Goal: Task Accomplishment & Management: Manage account settings

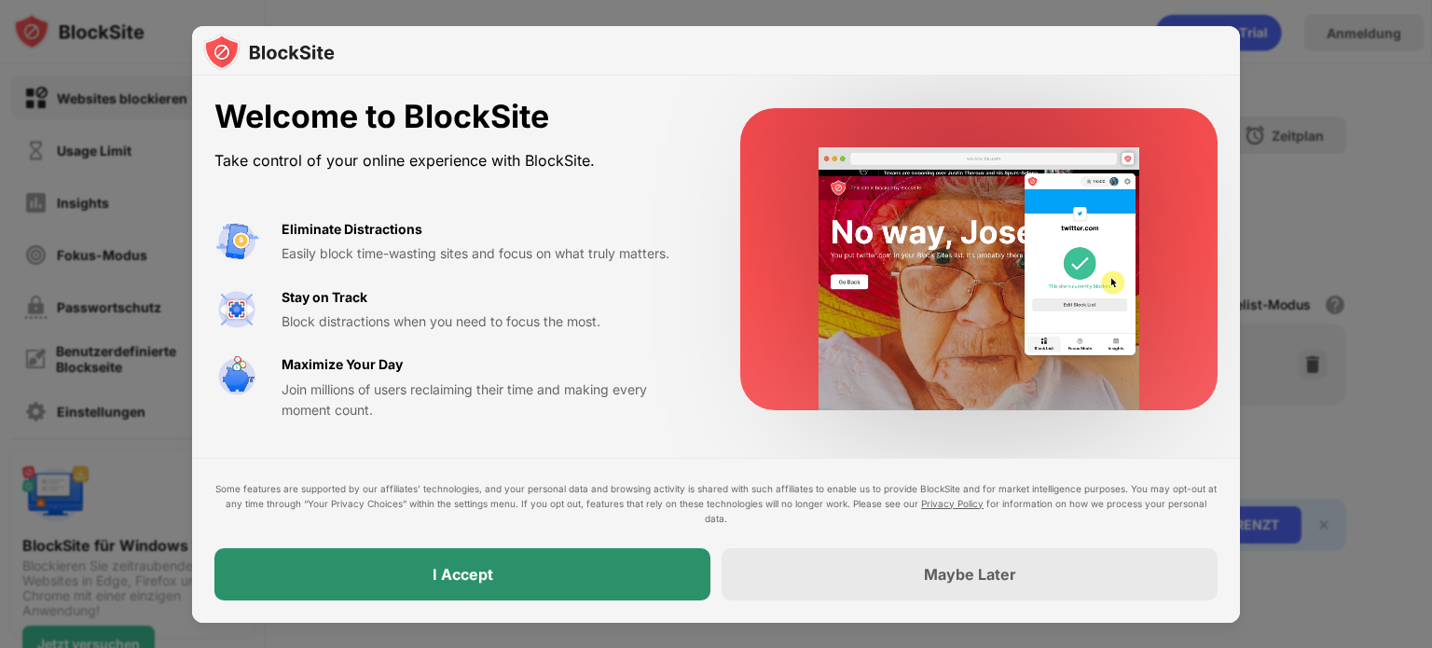
click at [526, 582] on div "I Accept" at bounding box center [462, 574] width 496 height 52
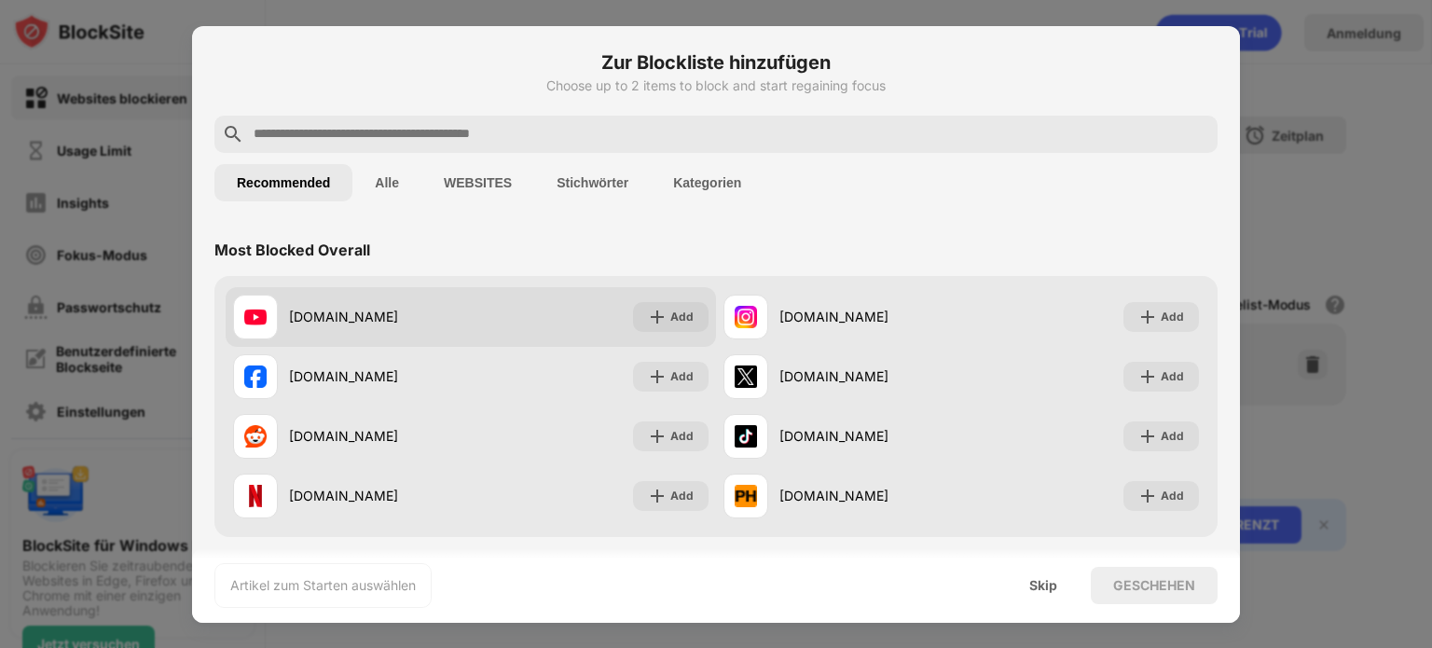
click at [441, 316] on div "[DOMAIN_NAME]" at bounding box center [380, 317] width 182 height 20
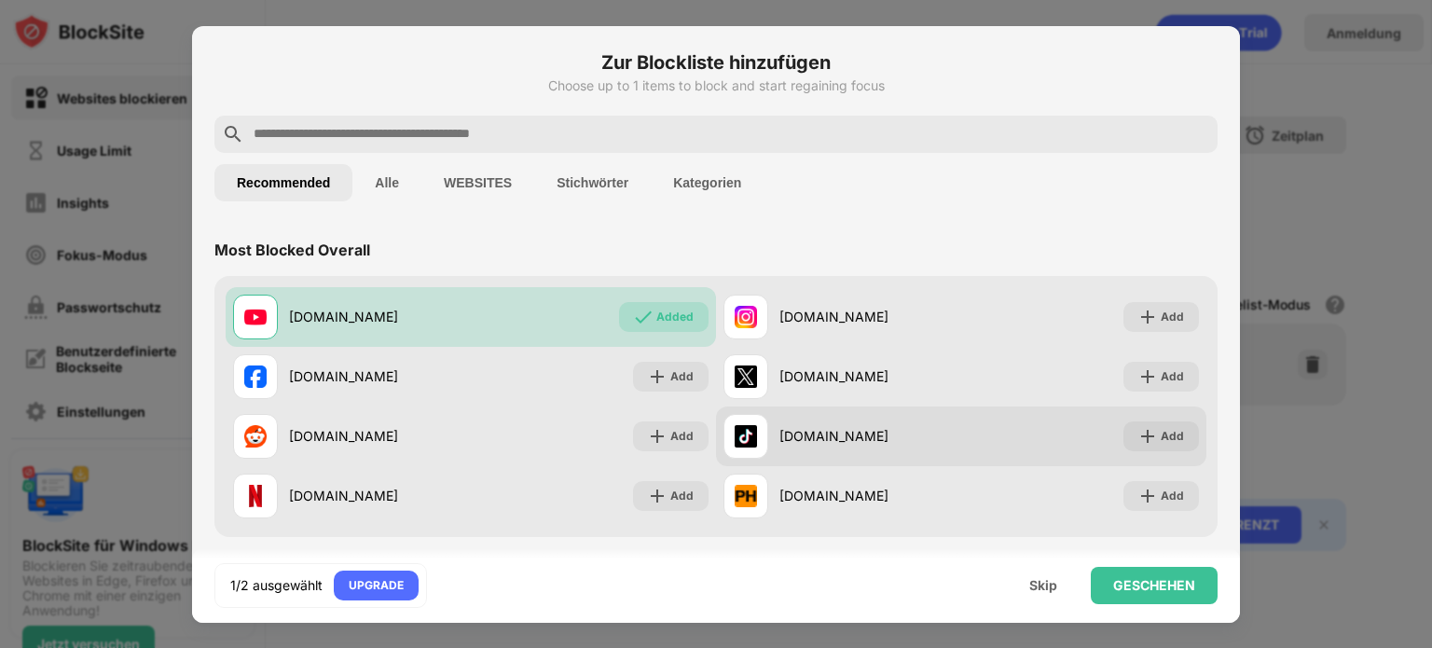
click at [815, 436] on div "[DOMAIN_NAME]" at bounding box center [870, 436] width 182 height 20
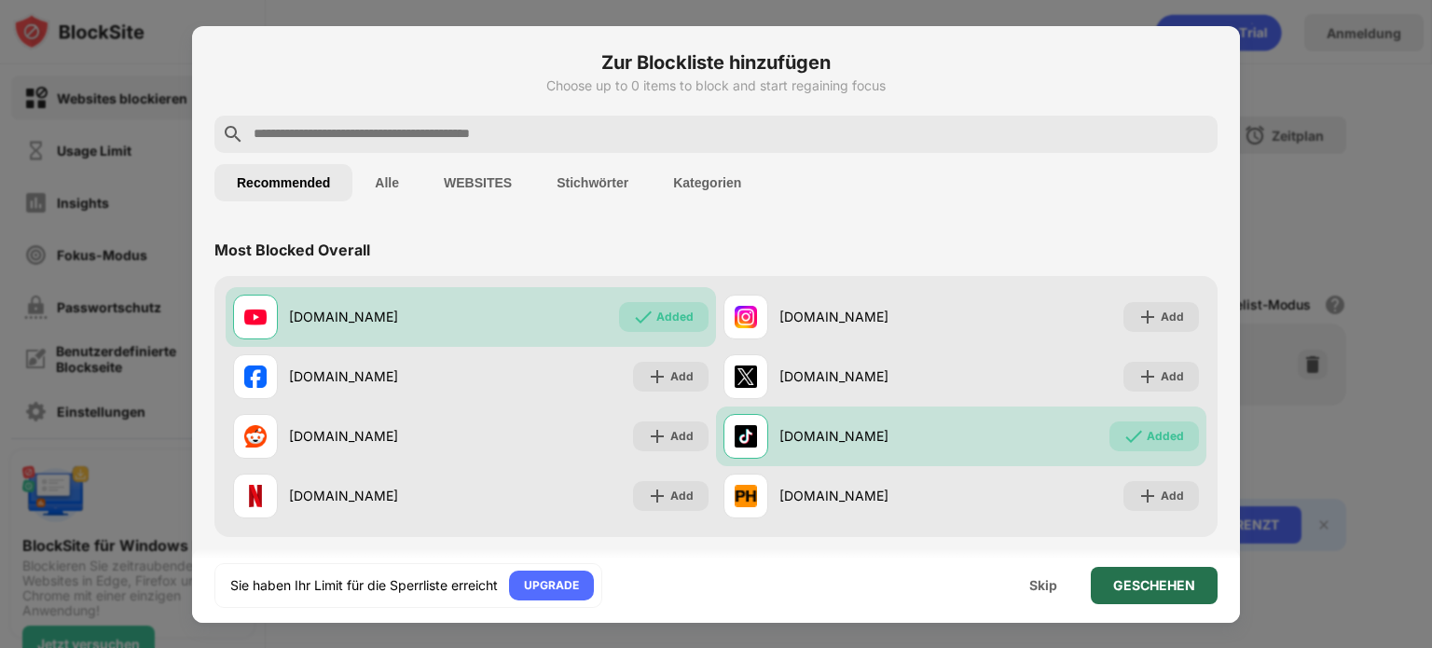
click at [1125, 573] on div "GESCHEHEN" at bounding box center [1154, 585] width 127 height 37
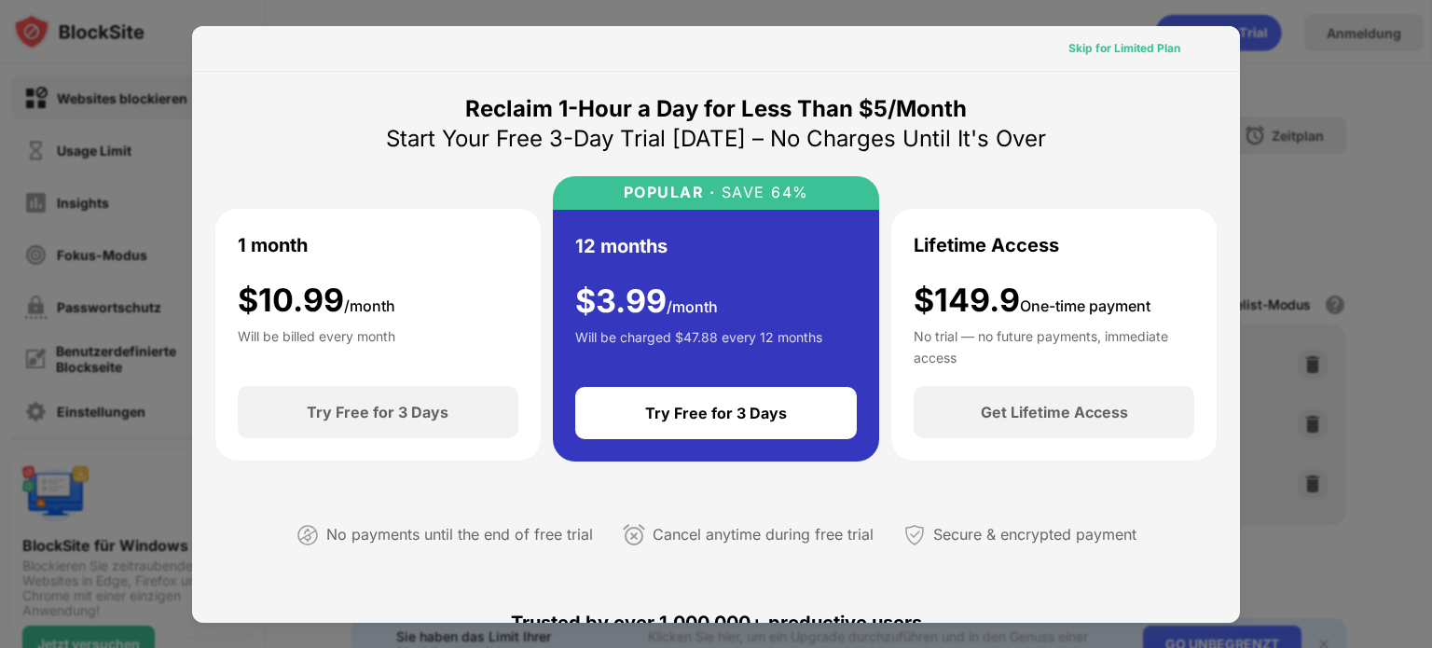
click at [1083, 44] on div "Skip for Limited Plan" at bounding box center [1124, 48] width 112 height 19
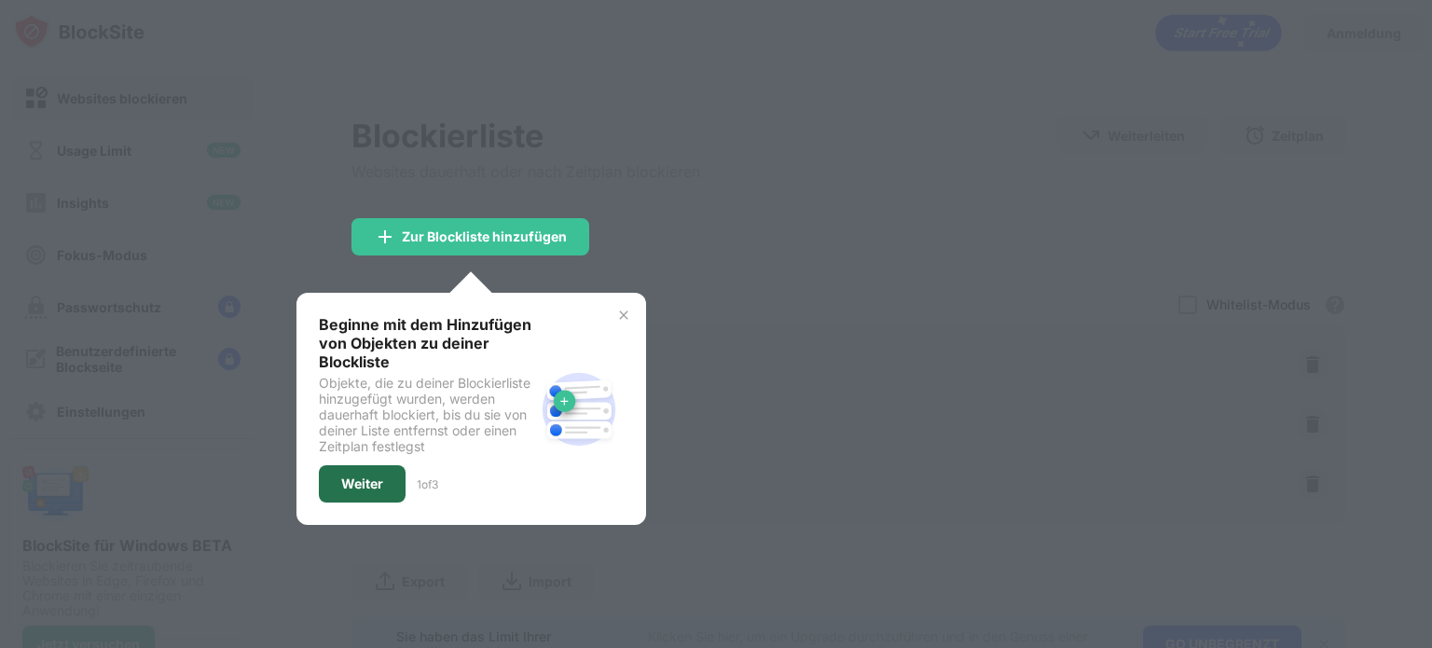
click at [369, 465] on div "Weiter" at bounding box center [362, 483] width 87 height 37
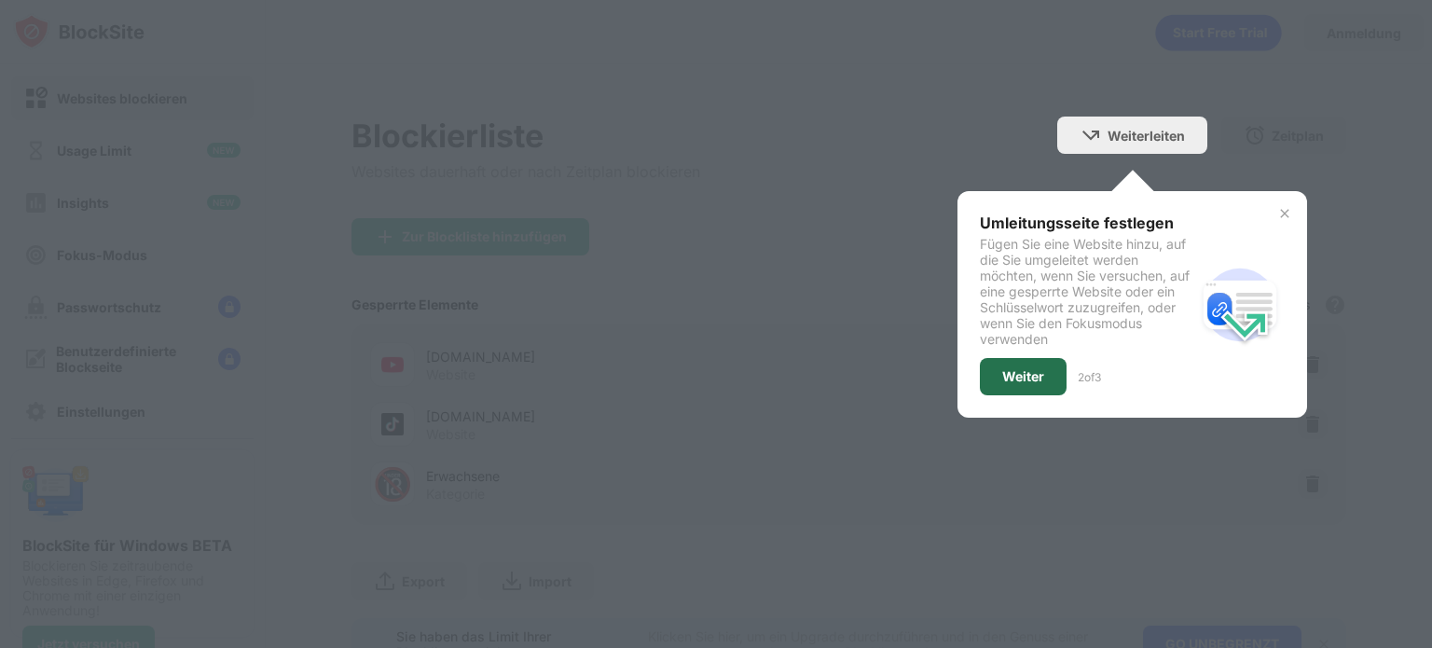
click at [1002, 377] on div "Weiter" at bounding box center [1023, 376] width 42 height 15
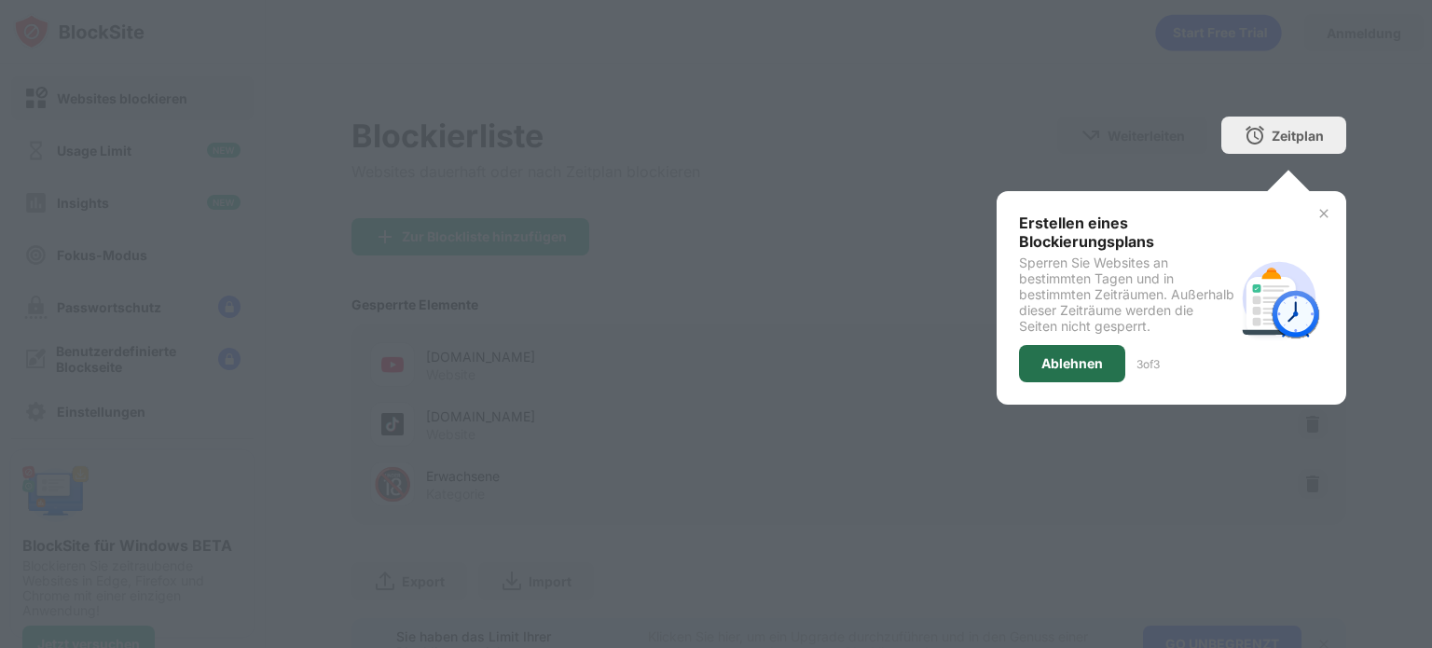
click at [1031, 350] on div "Ablehnen" at bounding box center [1072, 363] width 106 height 37
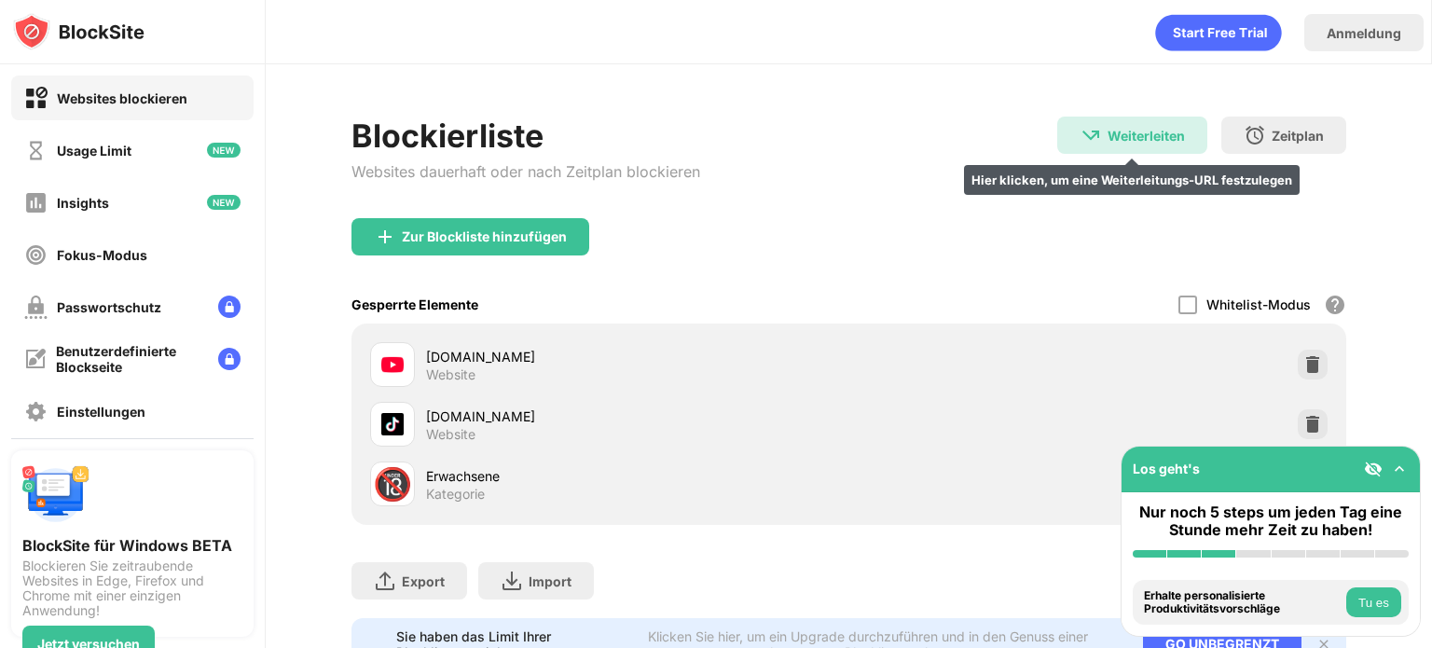
click at [1107, 137] on div "Weiterleiten" at bounding box center [1145, 136] width 77 height 16
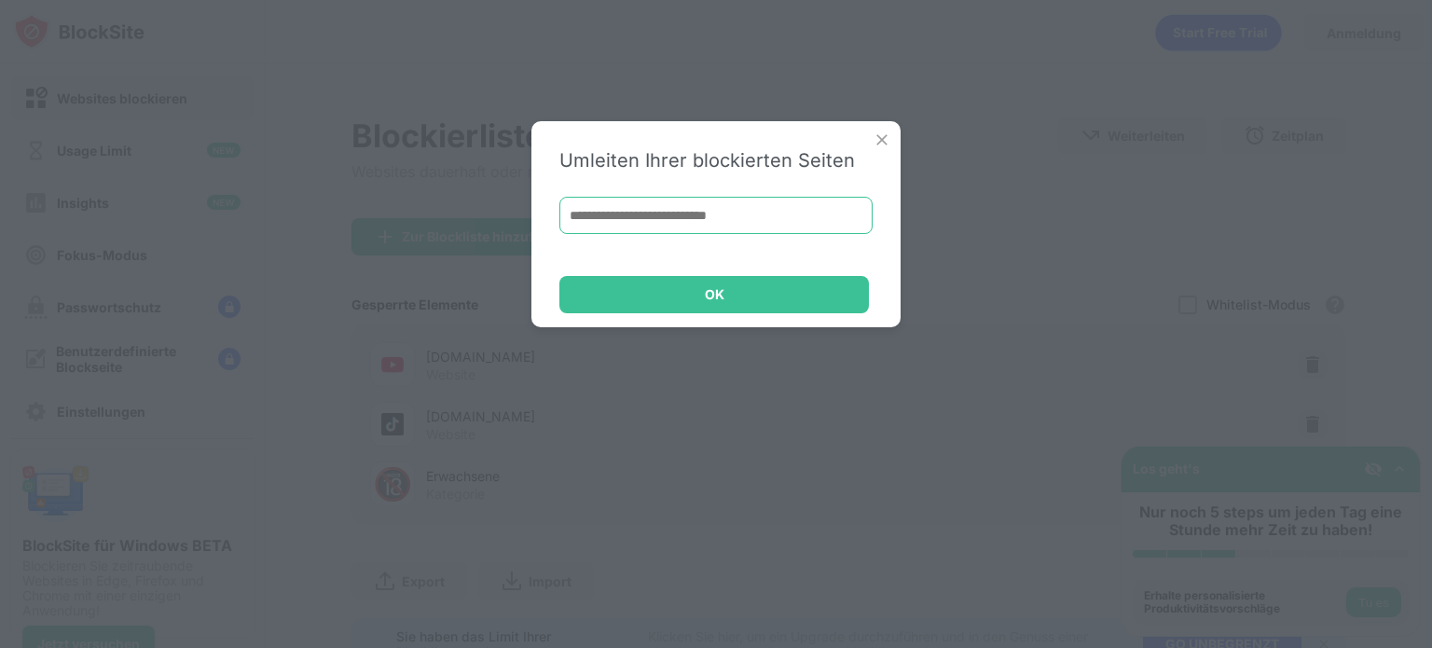
click at [726, 226] on input at bounding box center [715, 215] width 313 height 37
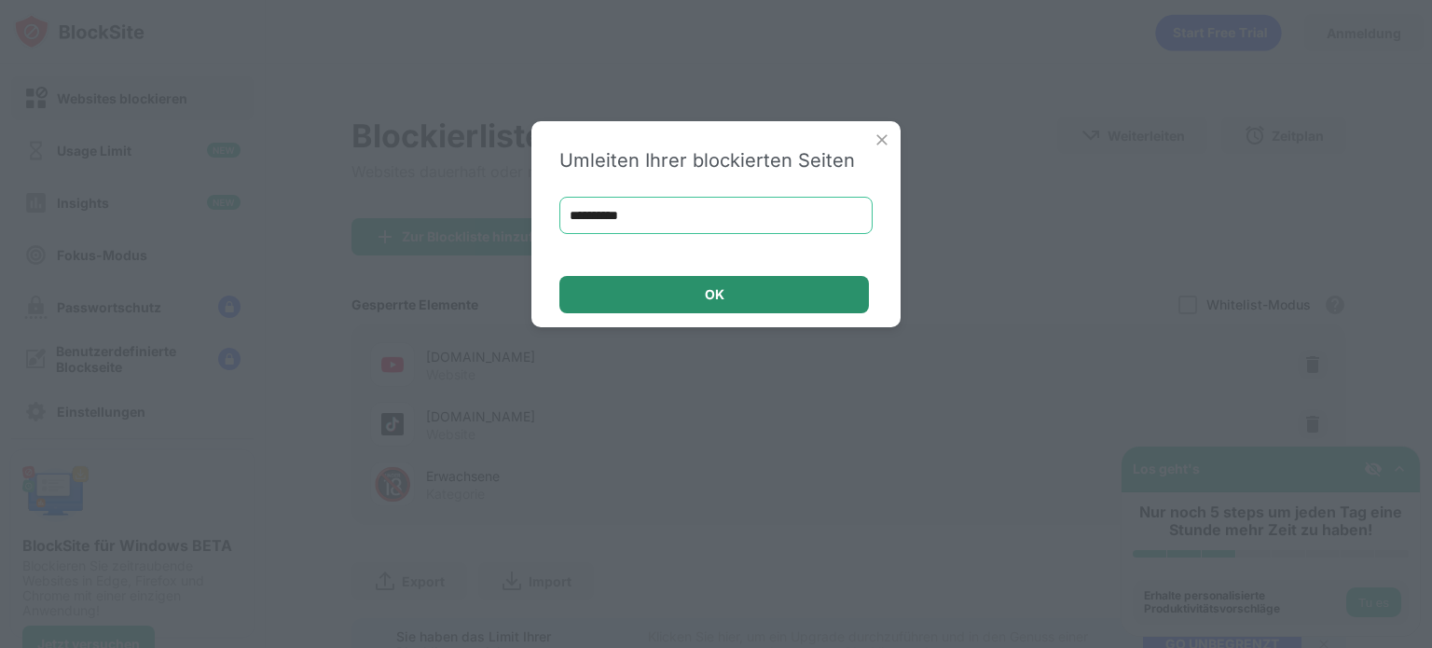
type input "**********"
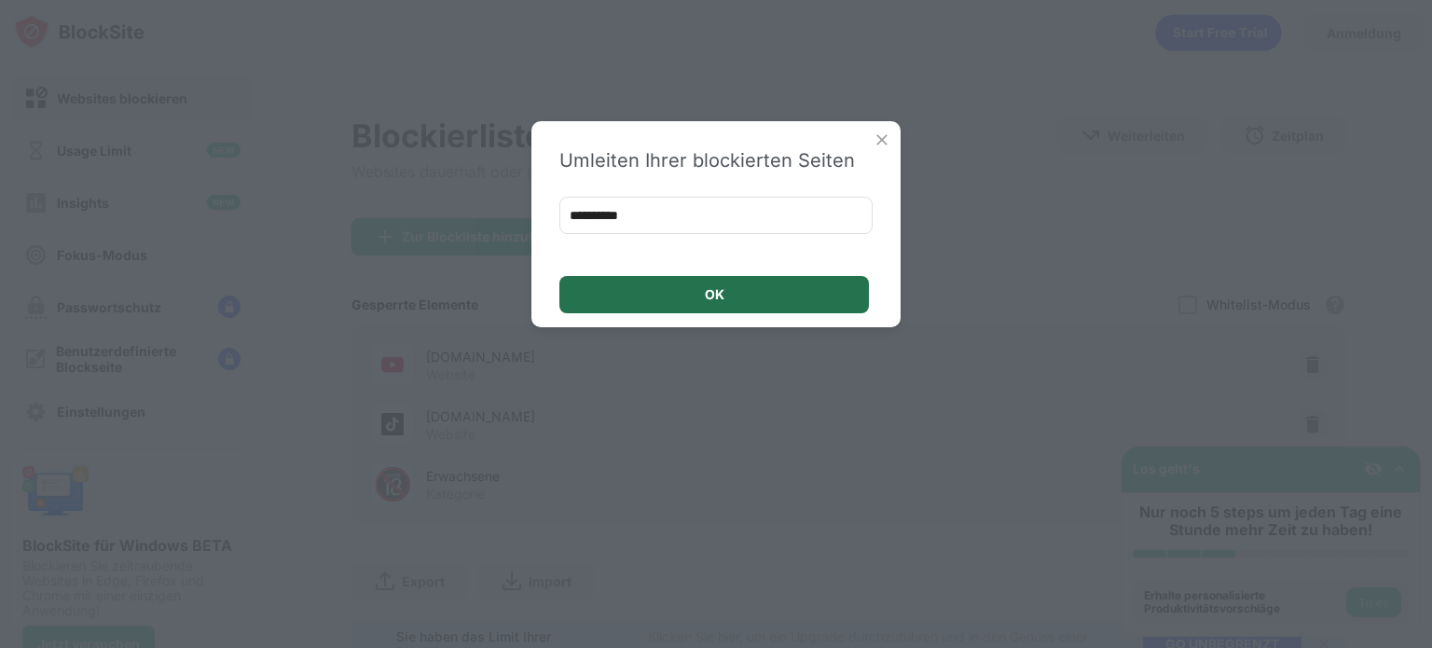
click at [707, 282] on div "OK" at bounding box center [713, 294] width 309 height 37
